Goal: Task Accomplishment & Management: Use online tool/utility

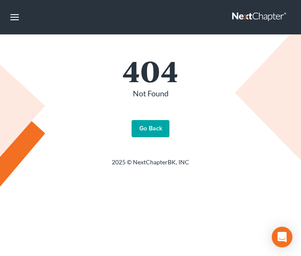
click at [156, 130] on link "Go Back" at bounding box center [151, 128] width 38 height 17
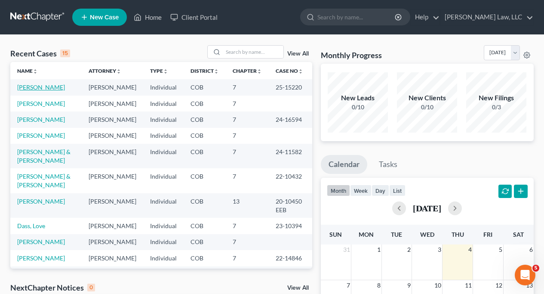
click at [48, 88] on link "Laughlin, Jamie" at bounding box center [41, 86] width 48 height 7
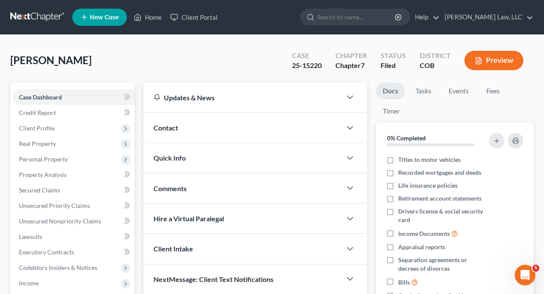
click at [171, 159] on span "Quick Info" at bounding box center [170, 158] width 32 height 8
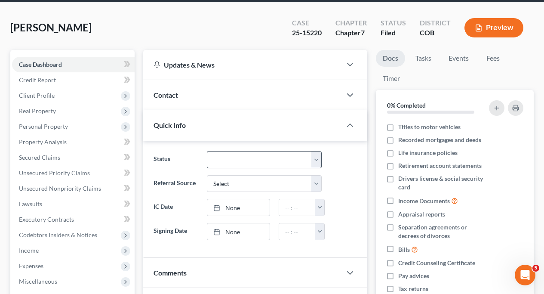
scroll to position [32, 0]
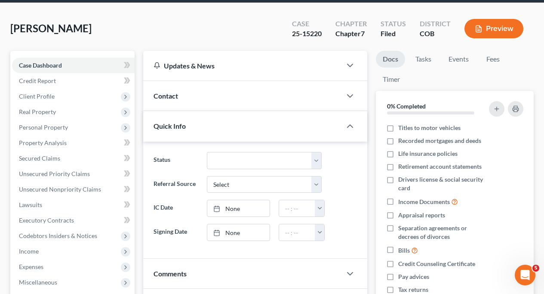
click at [173, 125] on span "Quick Info" at bounding box center [170, 126] width 32 height 8
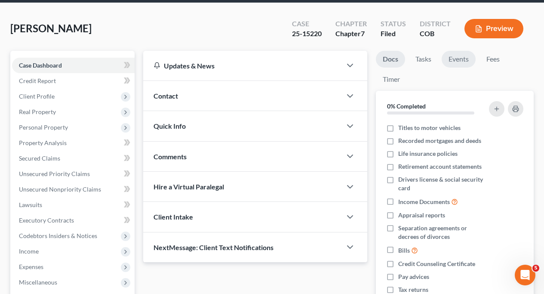
click at [301, 61] on link "Events" at bounding box center [459, 59] width 34 height 17
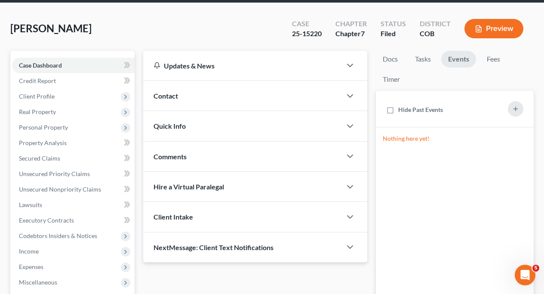
click at [171, 95] on span "Contact" at bounding box center [166, 96] width 25 height 8
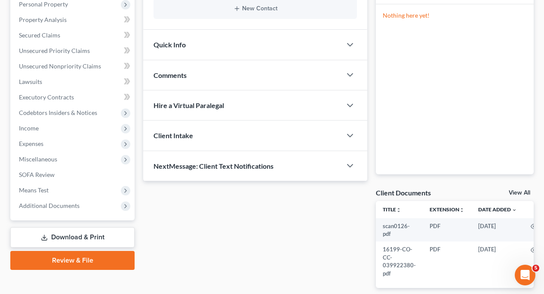
scroll to position [149, 0]
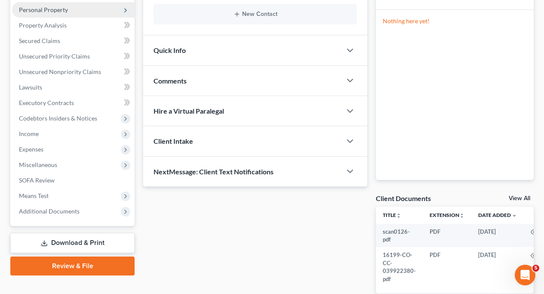
click at [53, 10] on span "Personal Property" at bounding box center [43, 9] width 49 height 7
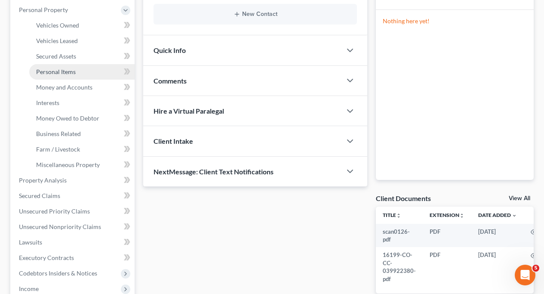
click at [63, 73] on span "Personal Items" at bounding box center [56, 71] width 40 height 7
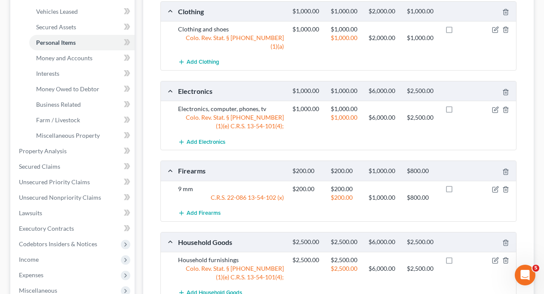
scroll to position [175, 0]
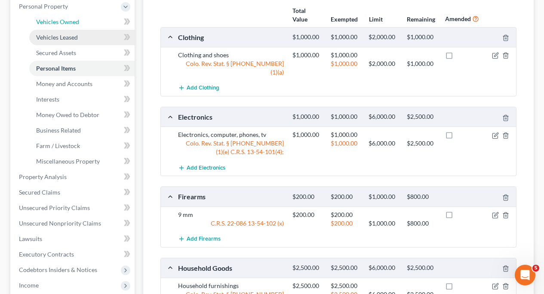
click at [64, 18] on span "Vehicles Owned" at bounding box center [57, 21] width 43 height 7
